Goal: Information Seeking & Learning: Understand process/instructions

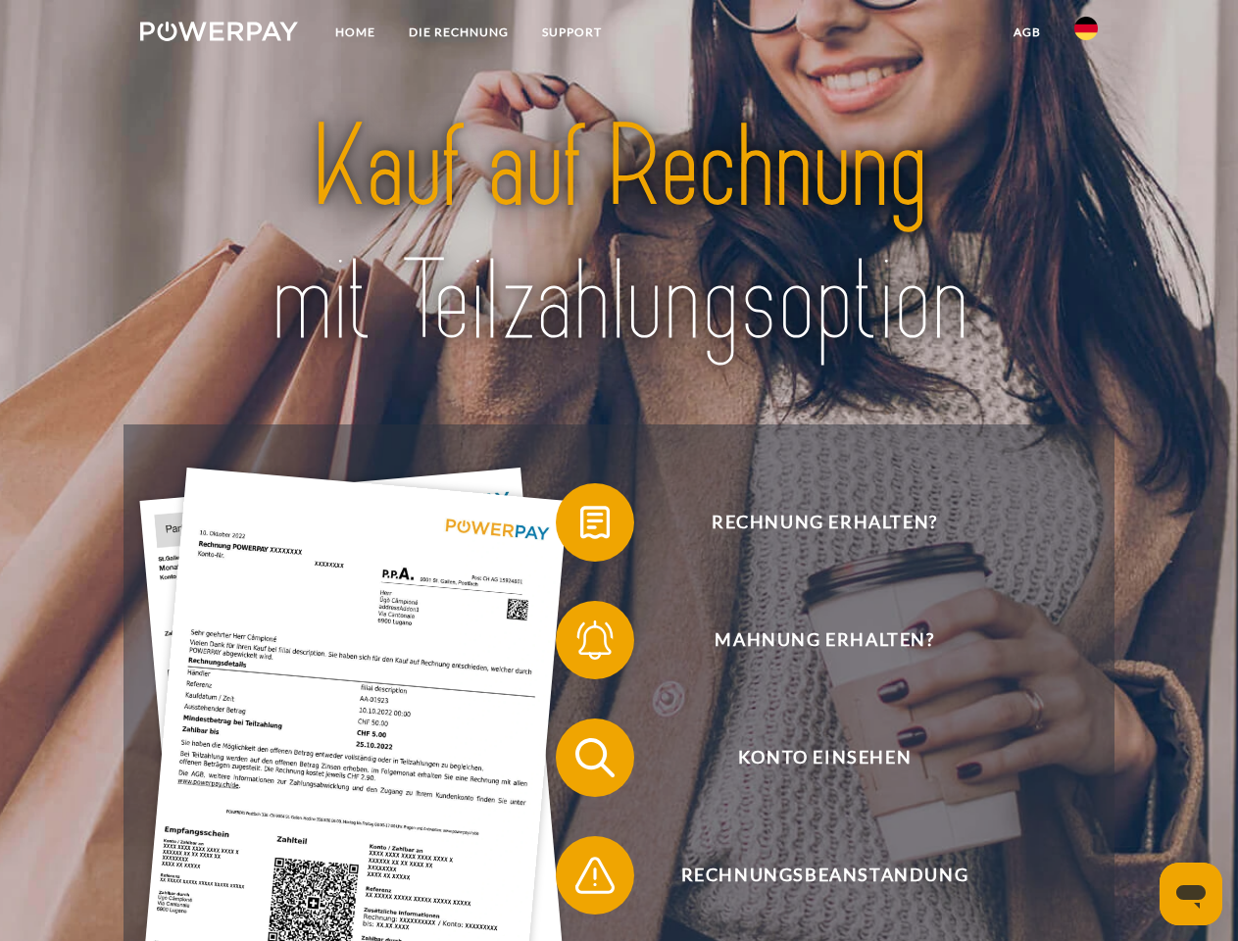
click at [219, 34] on img at bounding box center [219, 32] width 158 height 20
click at [1086, 34] on img at bounding box center [1087, 29] width 24 height 24
click at [1027, 32] on link "agb" at bounding box center [1027, 32] width 61 height 35
click at [580, 527] on span at bounding box center [566, 523] width 98 height 98
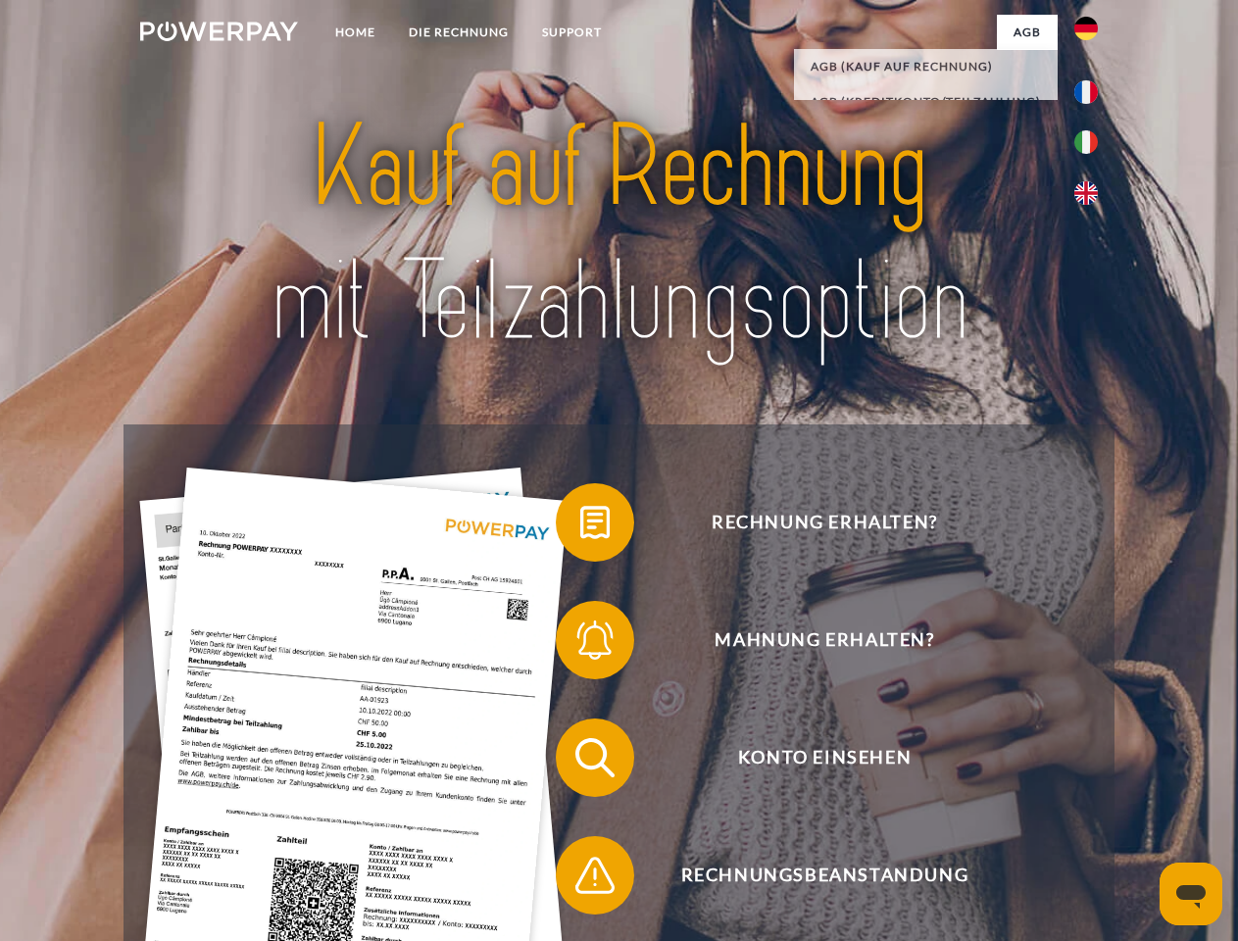
click at [580, 644] on span at bounding box center [566, 640] width 98 height 98
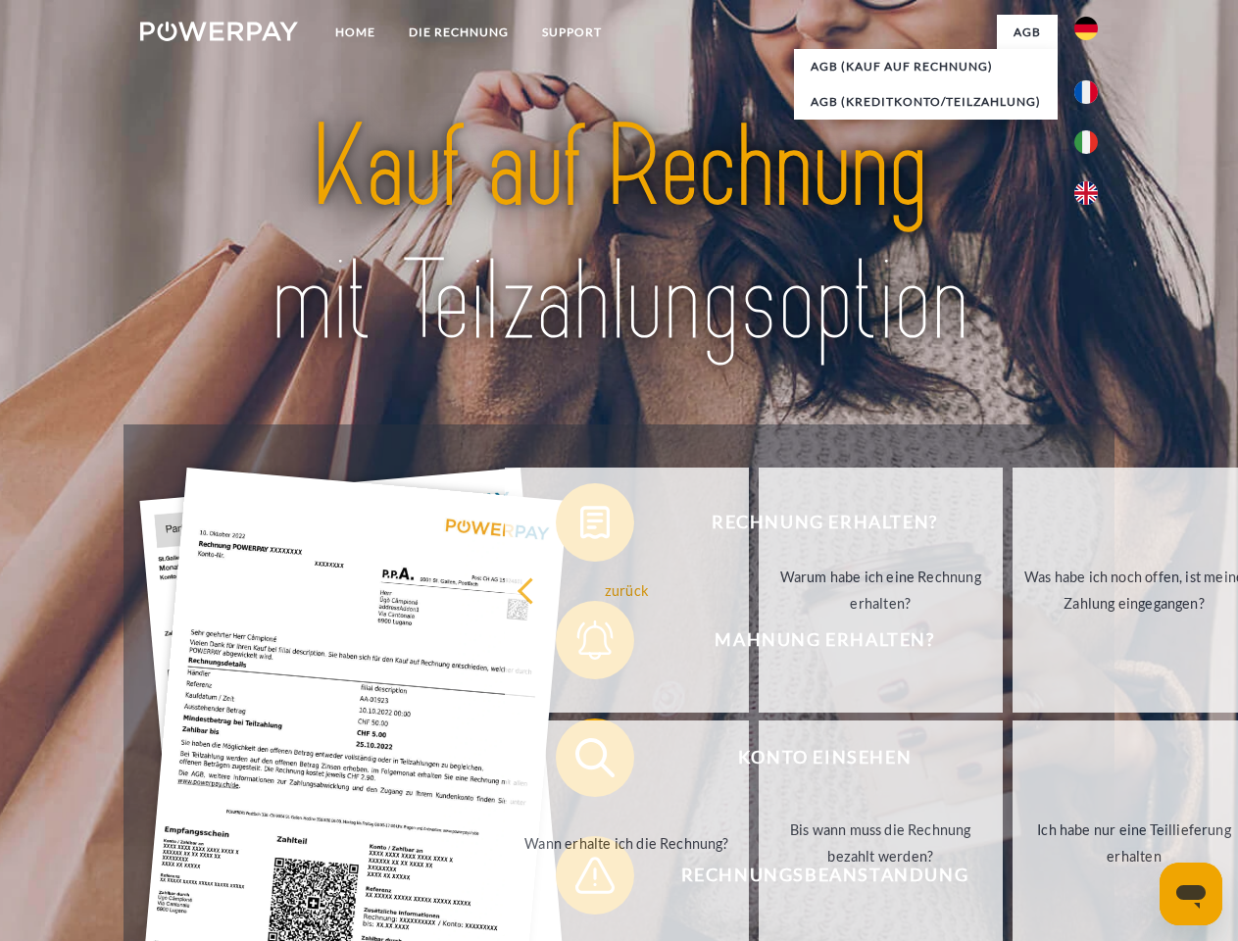
click at [759, 762] on link "Bis wann muss die Rechnung bezahlt werden?" at bounding box center [881, 843] width 244 height 245
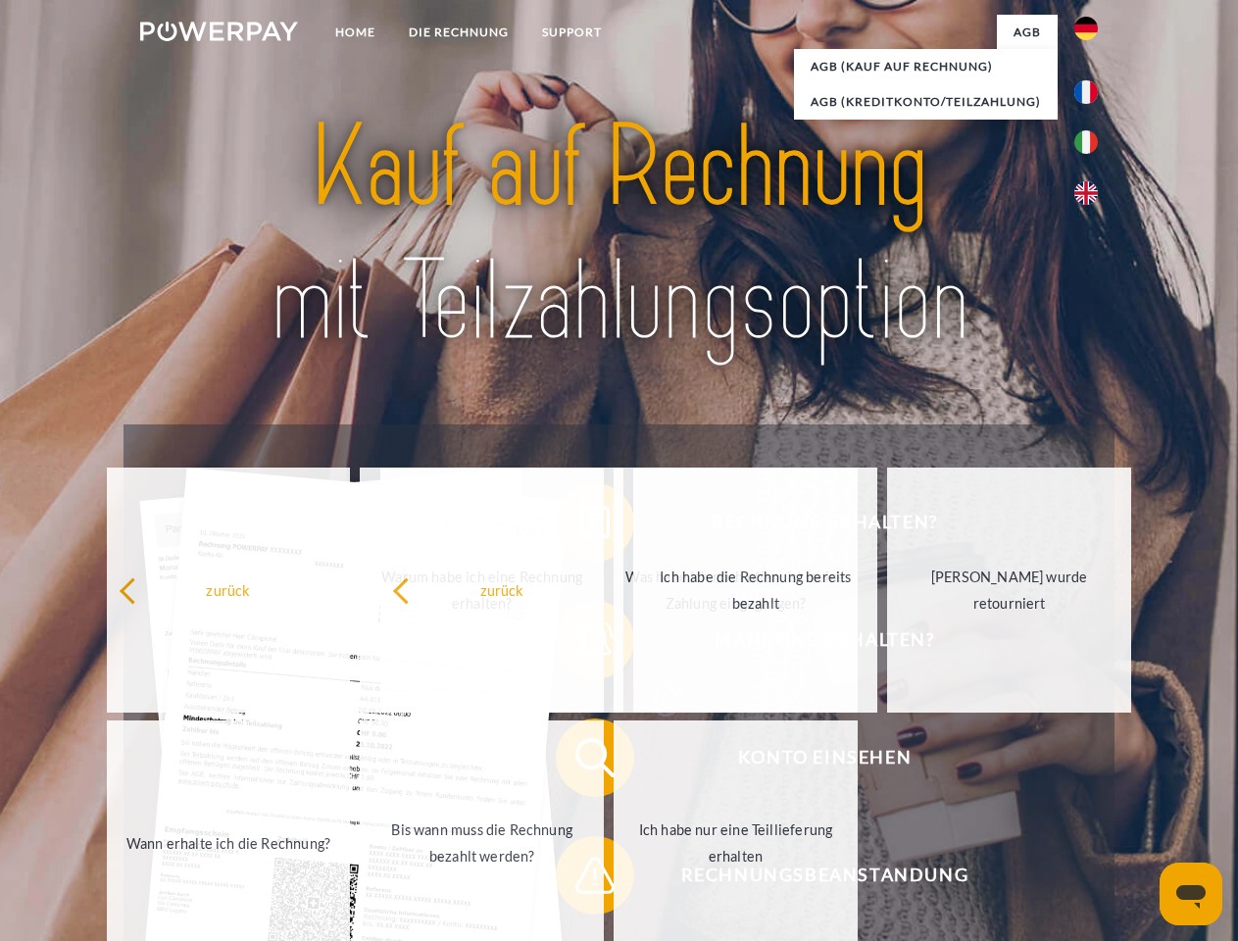
click at [580, 879] on span at bounding box center [566, 876] width 98 height 98
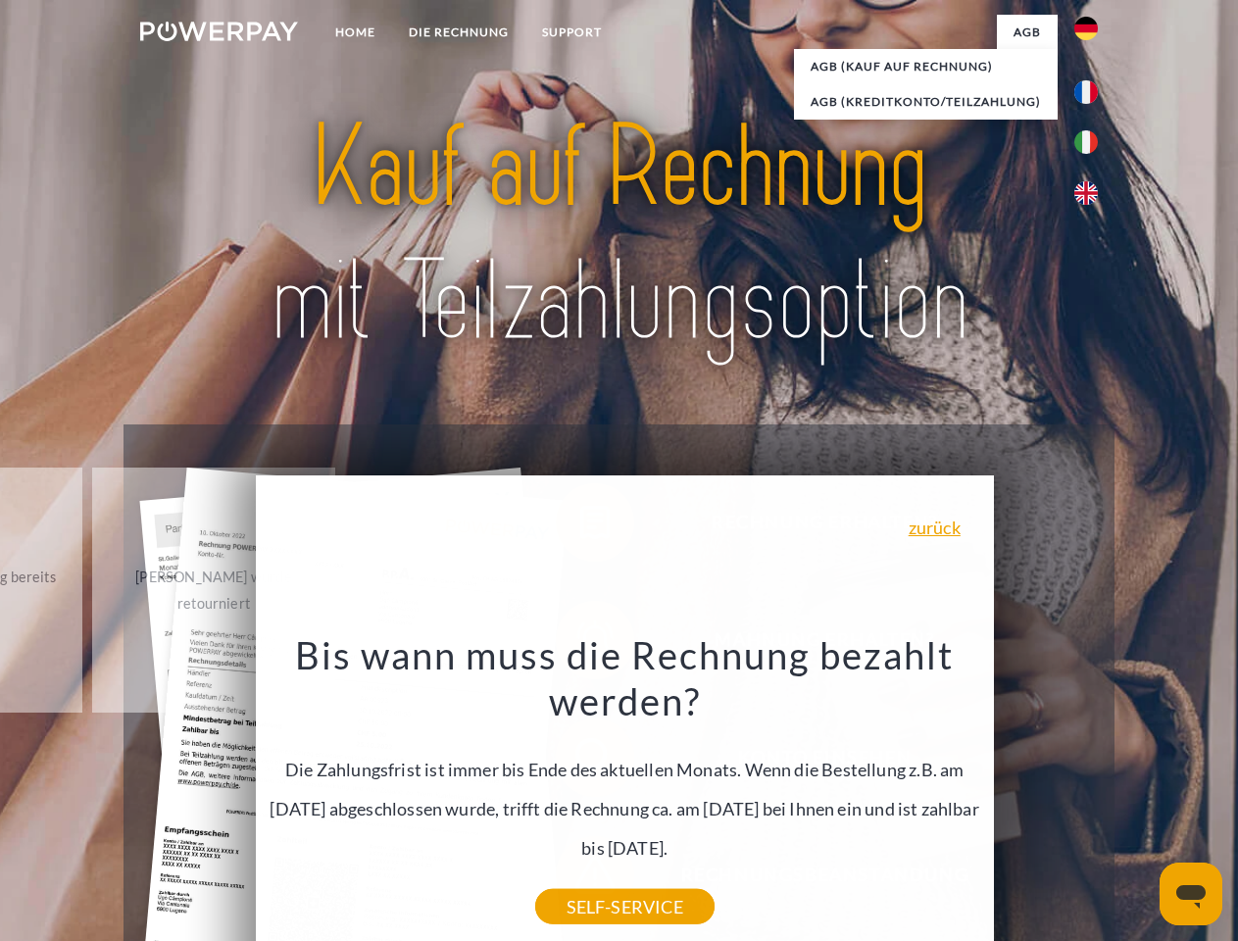
click at [1191, 894] on icon "Messaging-Fenster öffnen" at bounding box center [1191, 897] width 29 height 24
